Goal: Task Accomplishment & Management: Use online tool/utility

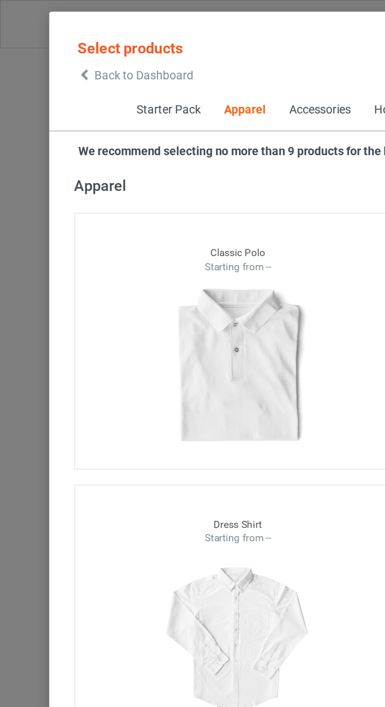
click at [40, 35] on icon at bounding box center [40, 35] width 7 height 5
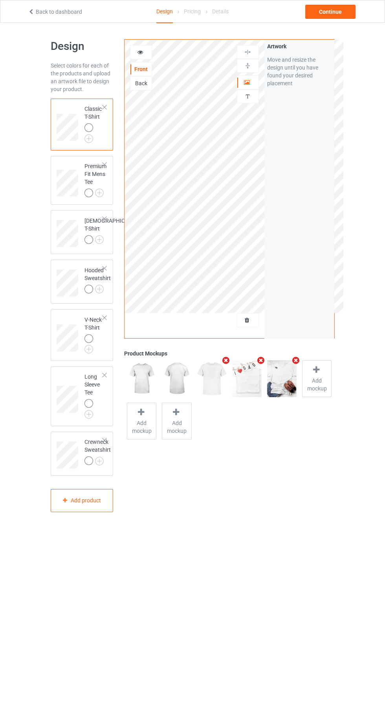
click at [255, 323] on div at bounding box center [247, 320] width 21 height 8
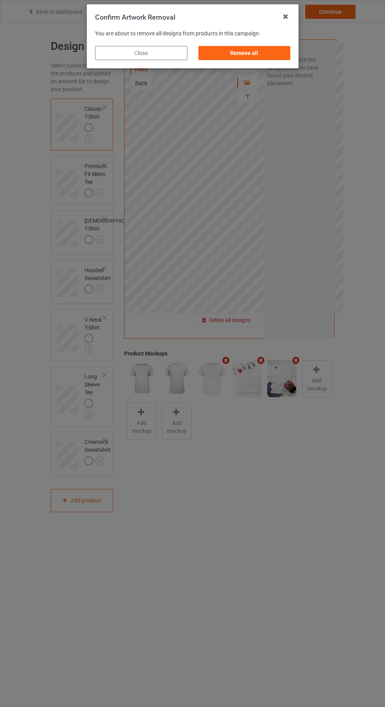
click at [252, 58] on div "Remove all" at bounding box center [244, 53] width 92 height 14
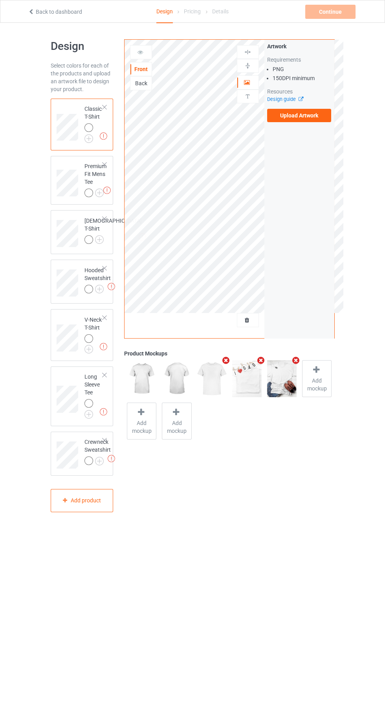
click at [306, 115] on label "Upload Artwork" at bounding box center [299, 115] width 64 height 13
click at [0, 0] on input "Upload Artwork" at bounding box center [0, 0] width 0 height 0
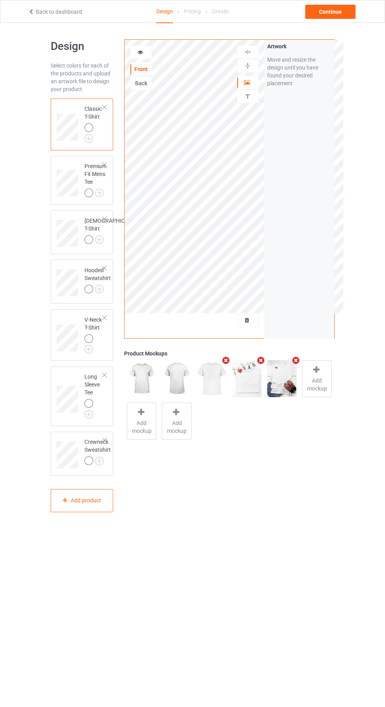
click at [250, 75] on div "Artwork" at bounding box center [248, 82] width 22 height 14
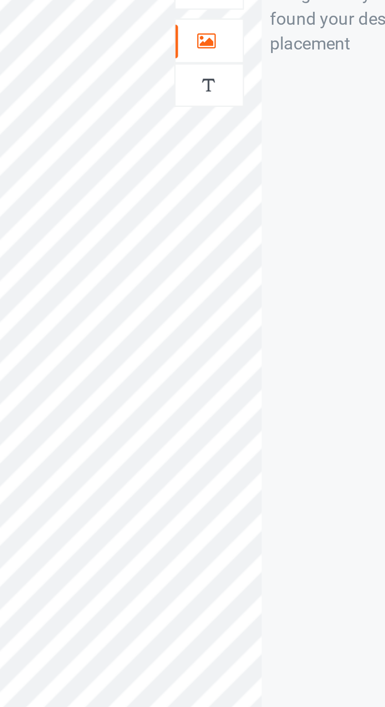
click at [249, 82] on icon at bounding box center [247, 81] width 7 height 5
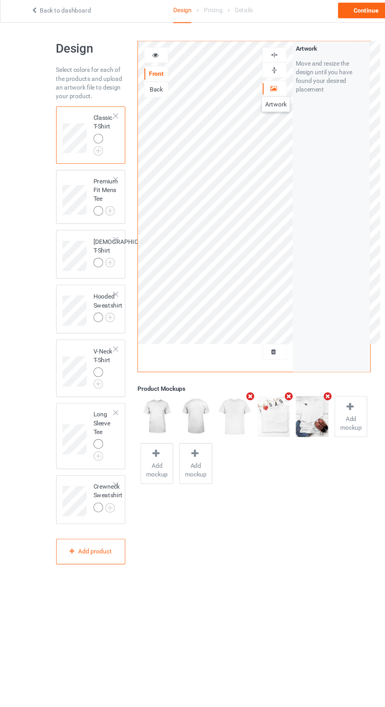
click at [0, 0] on img at bounding box center [0, 0] width 0 height 0
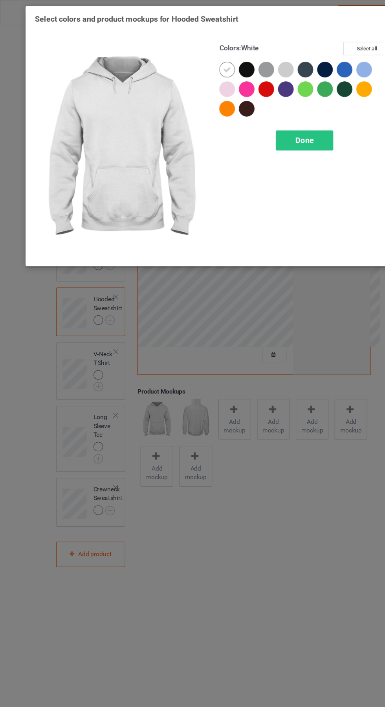
click at [289, 127] on div "Done" at bounding box center [275, 127] width 52 height 18
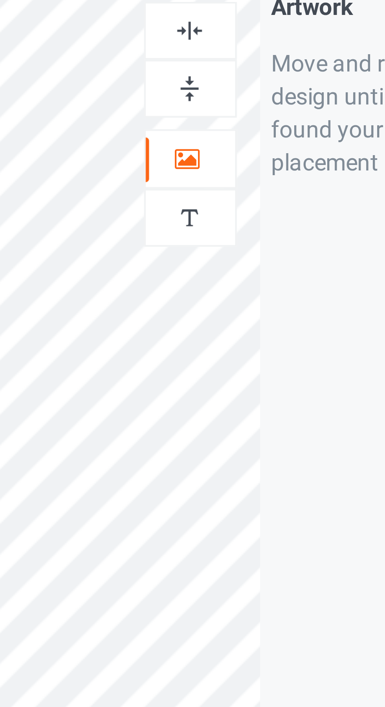
click at [249, 52] on img at bounding box center [247, 51] width 7 height 7
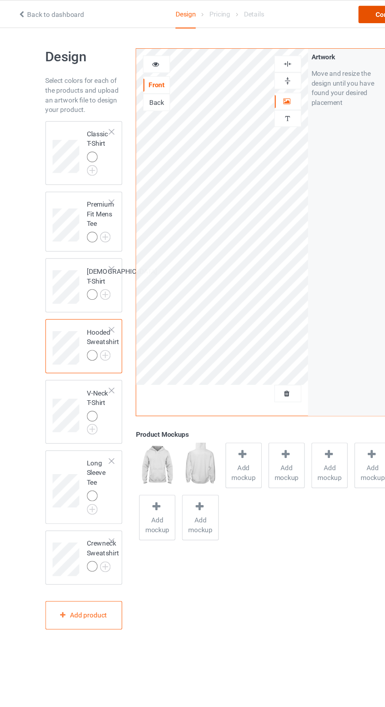
click at [317, 12] on div "Continue" at bounding box center [330, 12] width 50 height 14
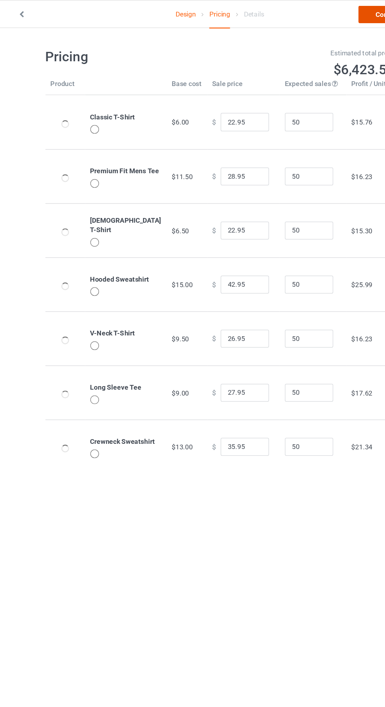
click at [321, 14] on link "Continue" at bounding box center [330, 12] width 50 height 14
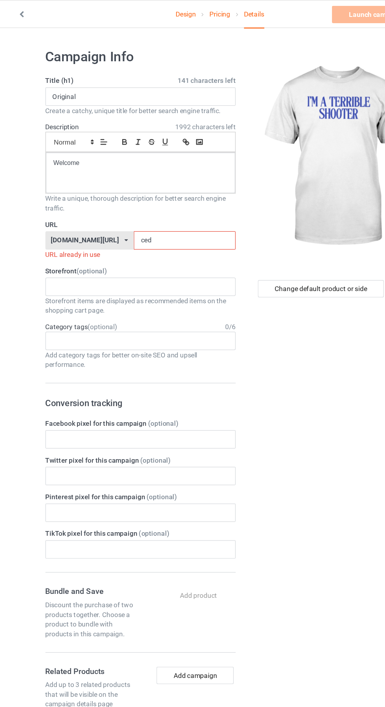
click at [151, 195] on input "ced" at bounding box center [163, 195] width 83 height 15
type input "c"
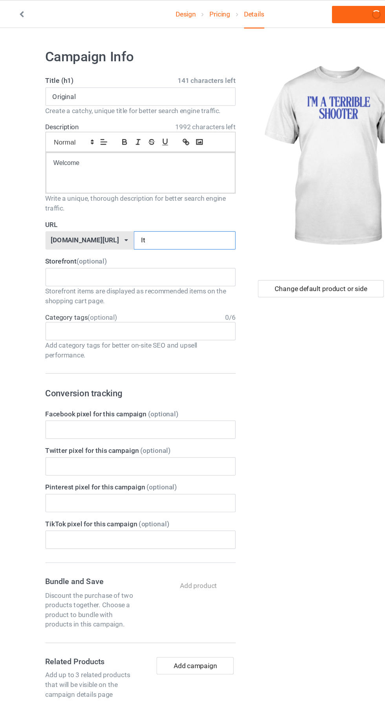
type input "Its"
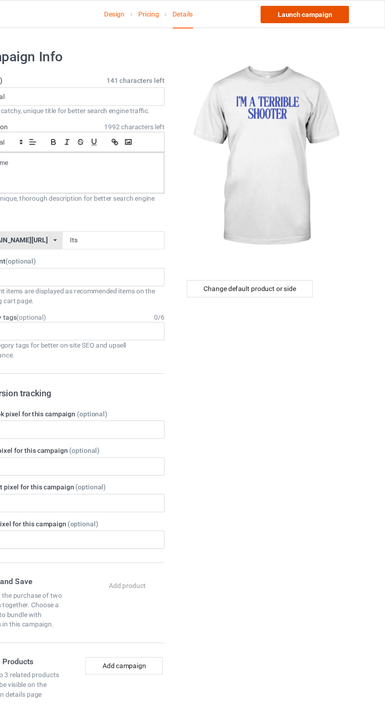
click at [333, 14] on link "Launch campaign" at bounding box center [319, 12] width 72 height 14
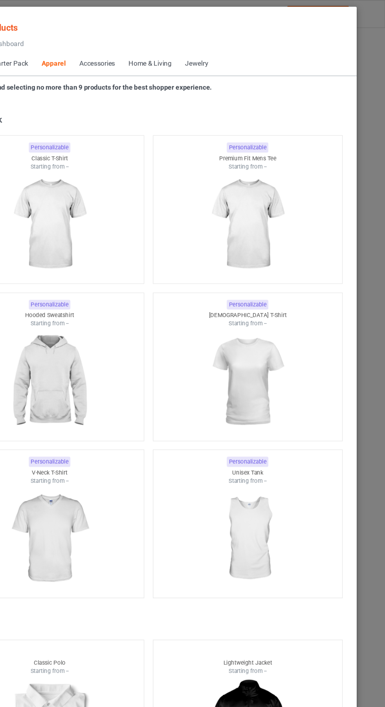
scroll to position [420, 0]
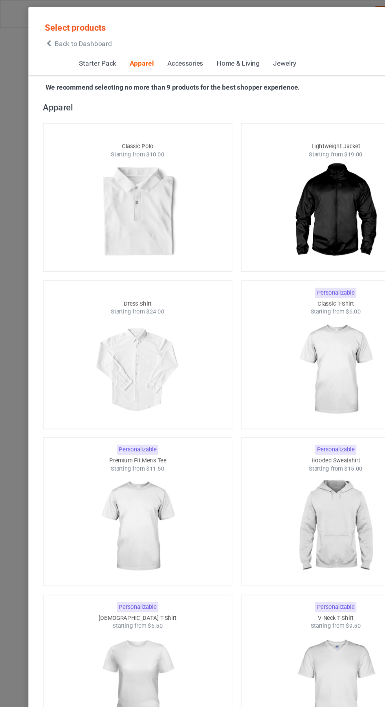
click at [40, 35] on icon at bounding box center [40, 35] width 7 height 5
